Goal: Answer question/provide support

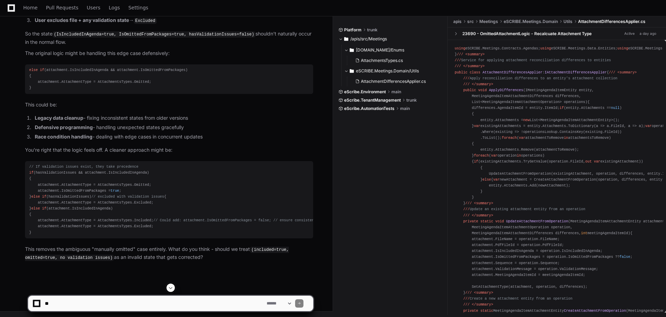
scroll to position [2053, 0]
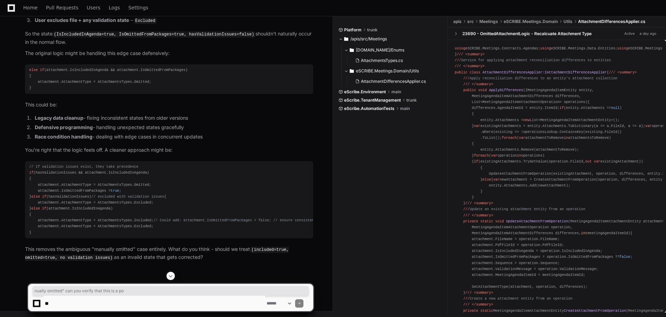
drag, startPoint x: 34, startPoint y: 140, endPoint x: 139, endPoint y: 142, distance: 105.0
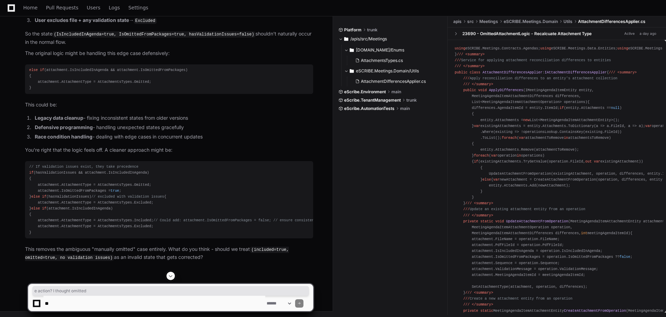
drag, startPoint x: 151, startPoint y: 137, endPoint x: 269, endPoint y: 139, distance: 118.6
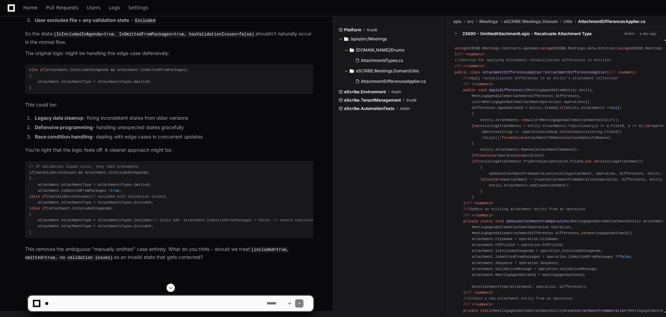
scroll to position [2157, 0]
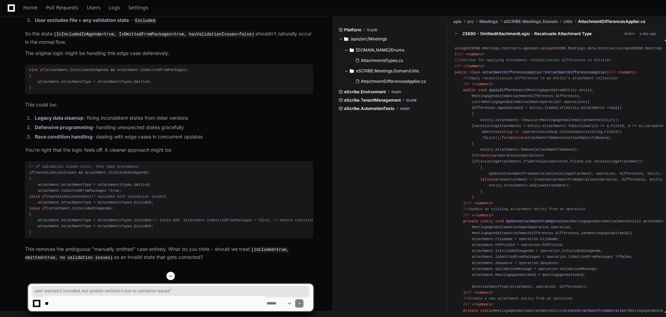
drag, startPoint x: 101, startPoint y: 158, endPoint x: 262, endPoint y: 155, distance: 161.0
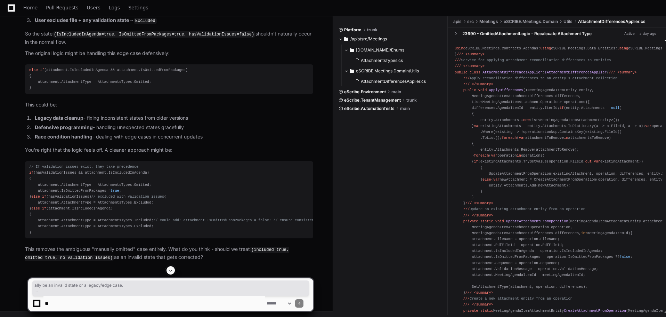
drag, startPoint x: 36, startPoint y: 180, endPoint x: 118, endPoint y: 184, distance: 81.4
click at [118, 184] on article "You're absolutely right to question this! Let me examine the logic more careful…" at bounding box center [169, 74] width 288 height 374
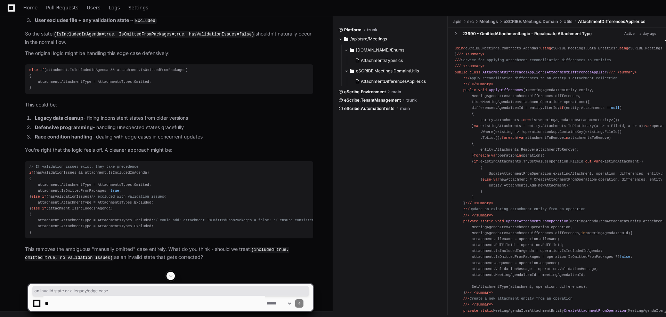
drag, startPoint x: 50, startPoint y: 179, endPoint x: 120, endPoint y: 183, distance: 70.3
drag, startPoint x: 25, startPoint y: 190, endPoint x: 155, endPoint y: 192, distance: 129.3
drag, startPoint x: 81, startPoint y: 203, endPoint x: 166, endPoint y: 209, distance: 85.7
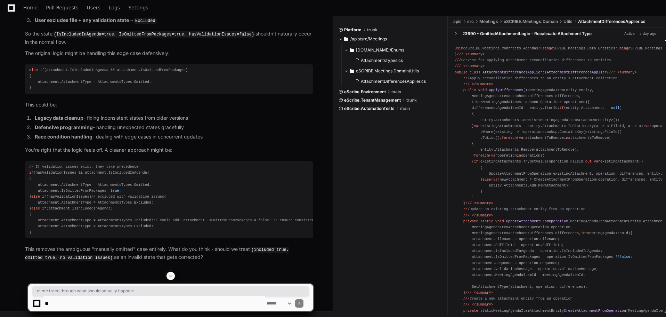
click at [165, 25] on ol "User includes file + no validation issues → Included User includes file + valid…" at bounding box center [169, 10] width 288 height 27
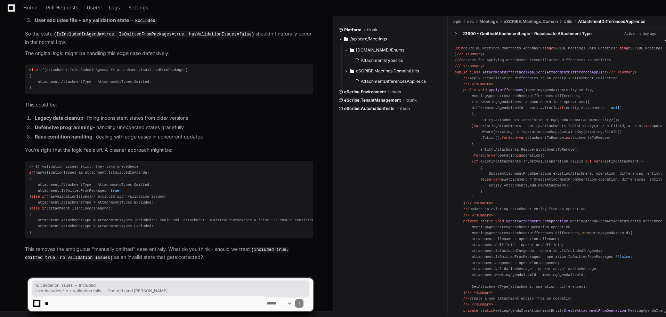
scroll to position [2401, 0]
